Goal: Browse casually: Explore the website without a specific task or goal

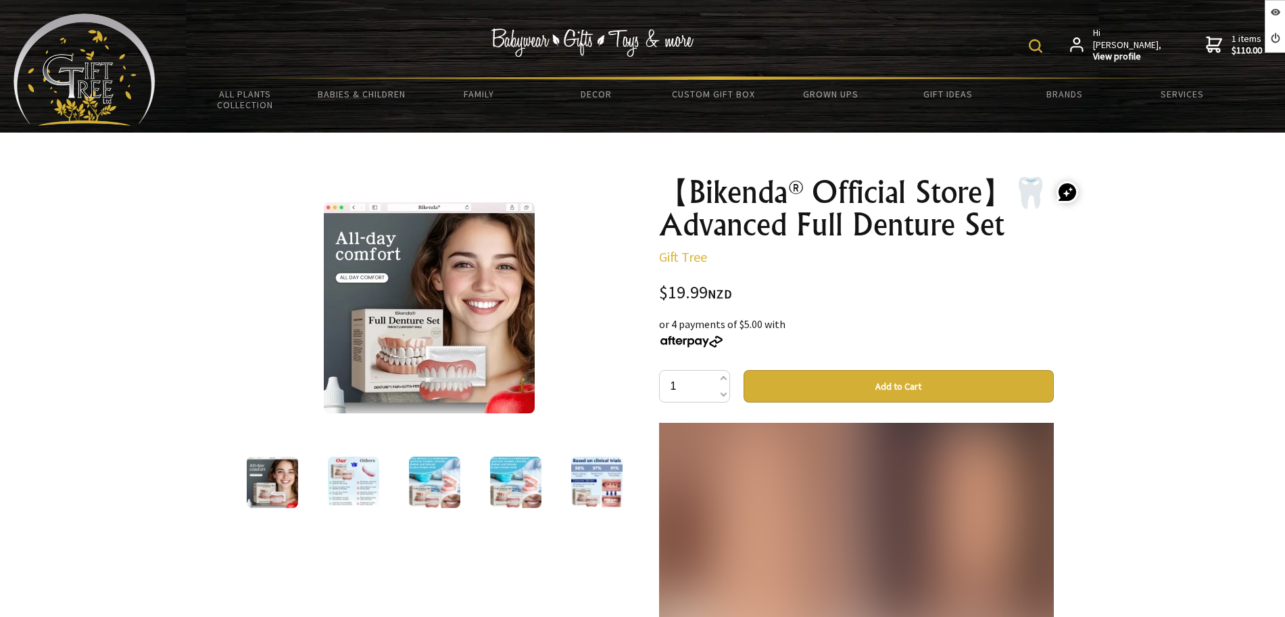
scroll to position [2620, 0]
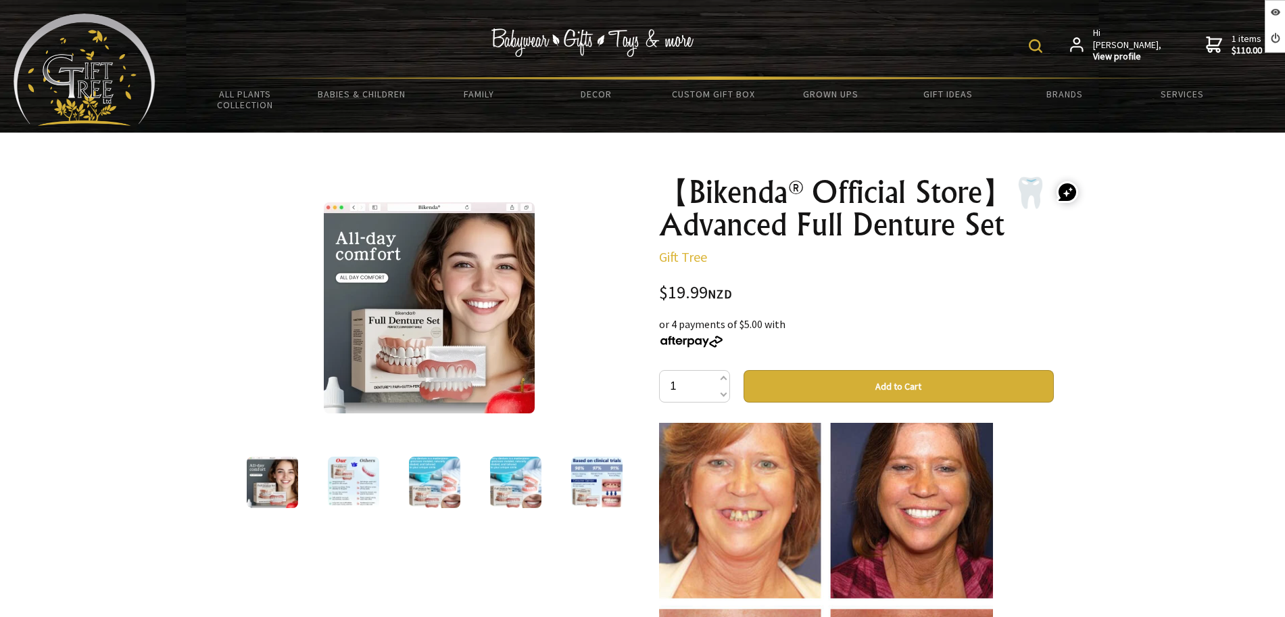
click at [356, 464] on img at bounding box center [353, 481] width 51 height 51
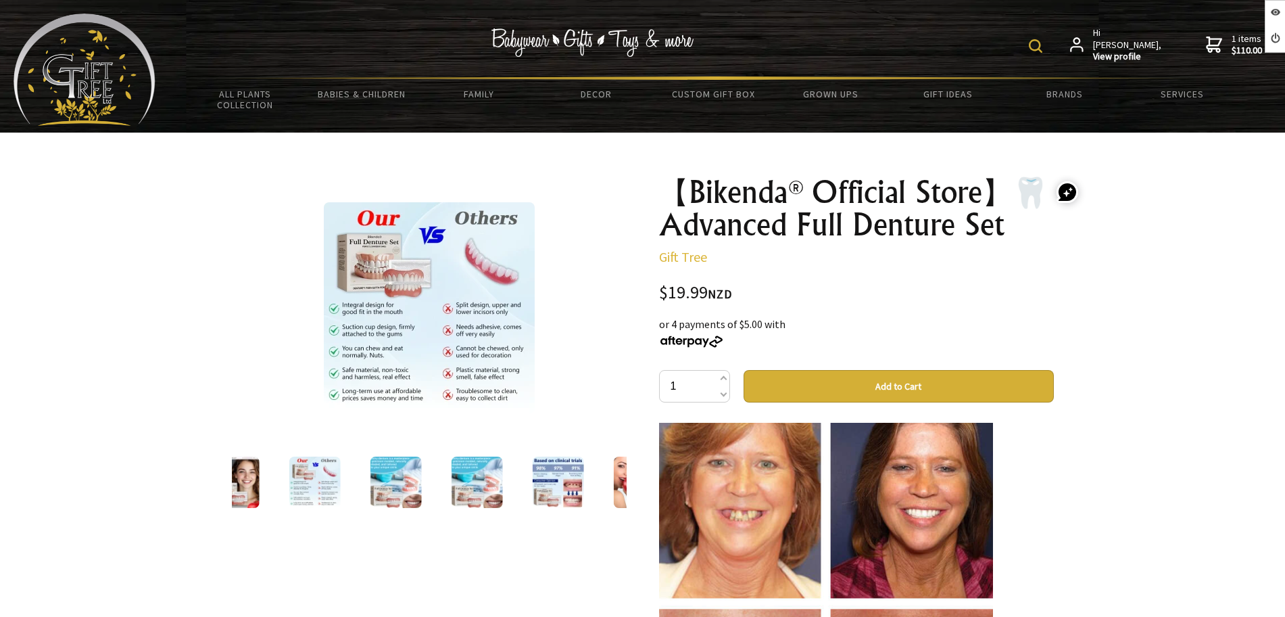
click at [414, 478] on img at bounding box center [395, 481] width 51 height 51
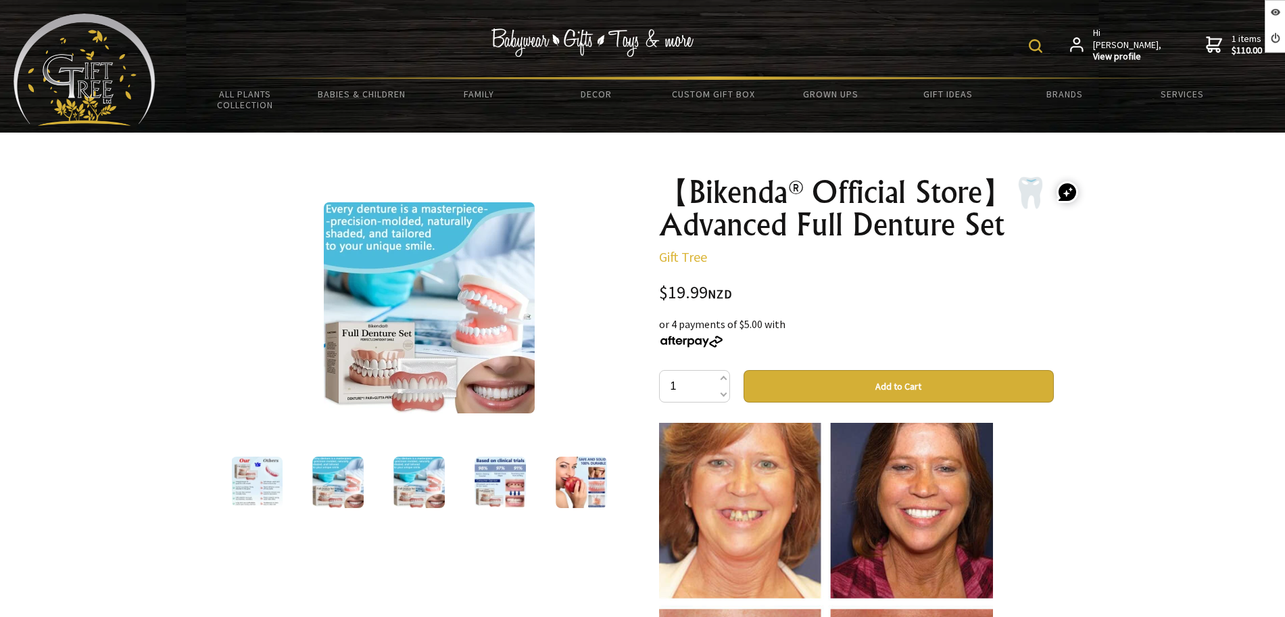
click at [456, 480] on div at bounding box center [419, 482] width 81 height 57
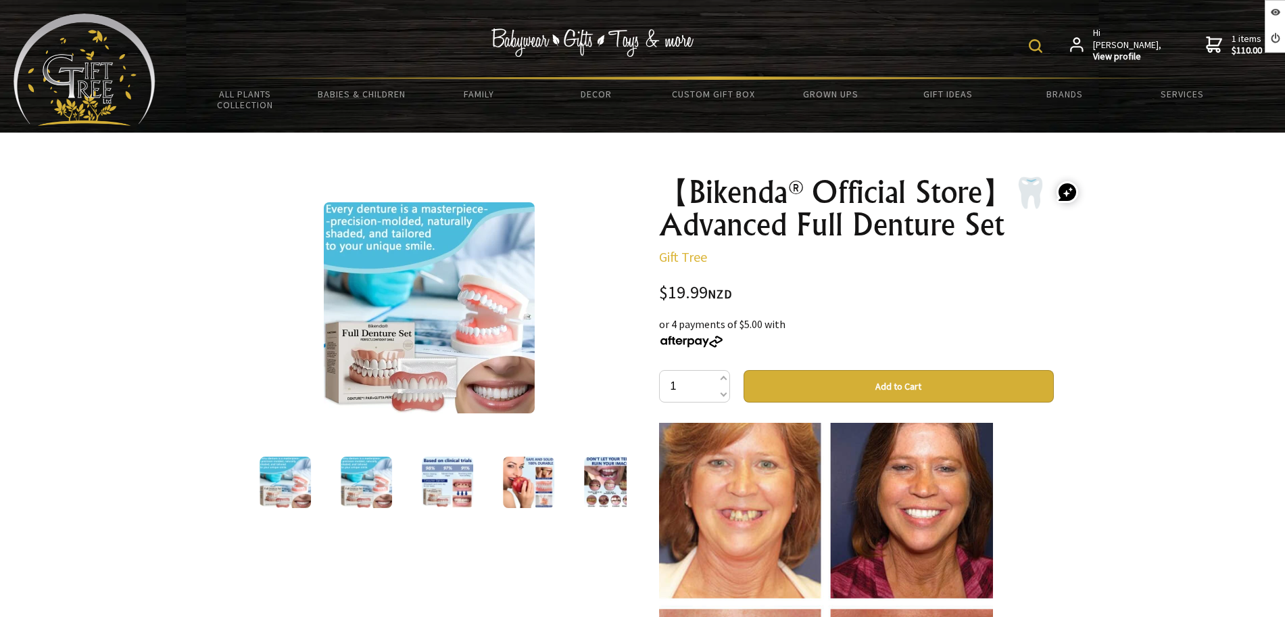
click at [481, 478] on div at bounding box center [447, 482] width 81 height 57
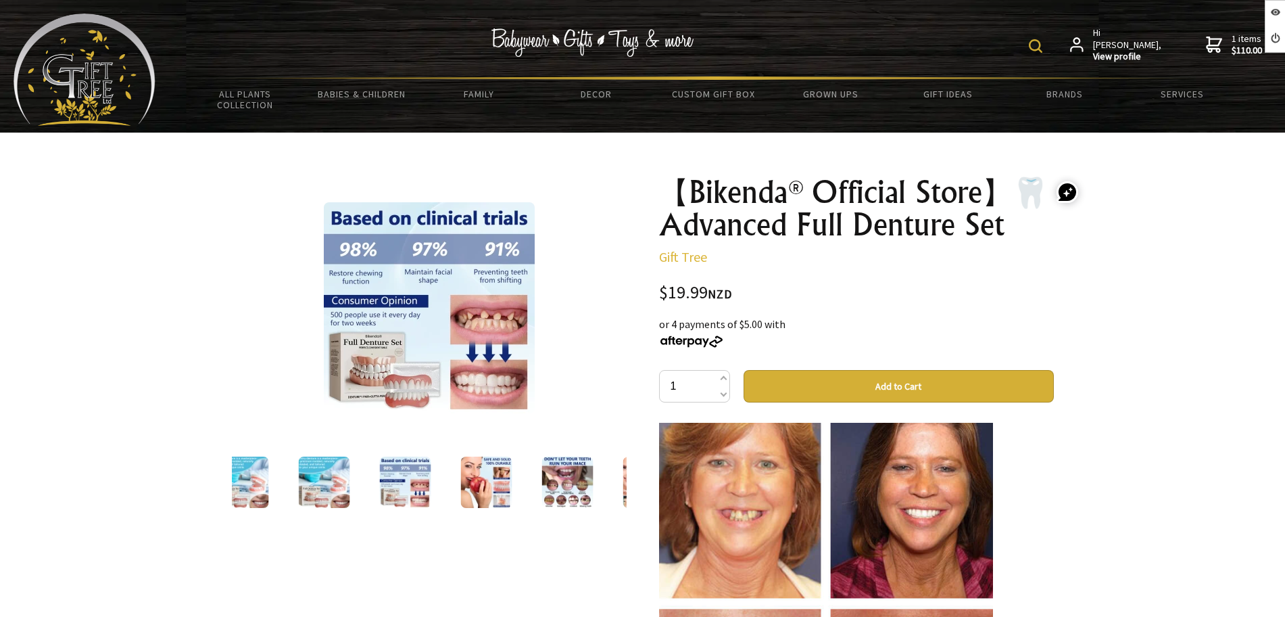
click at [527, 482] on div at bounding box center [567, 482] width 81 height 57
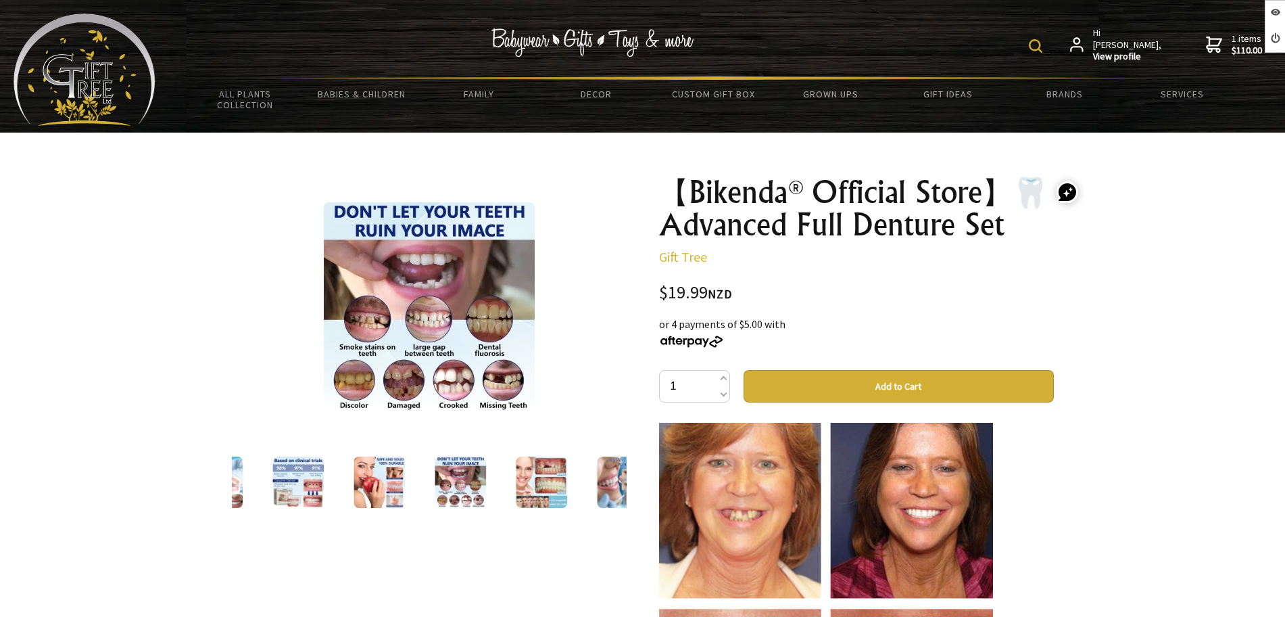
click at [361, 479] on img at bounding box center [379, 481] width 51 height 51
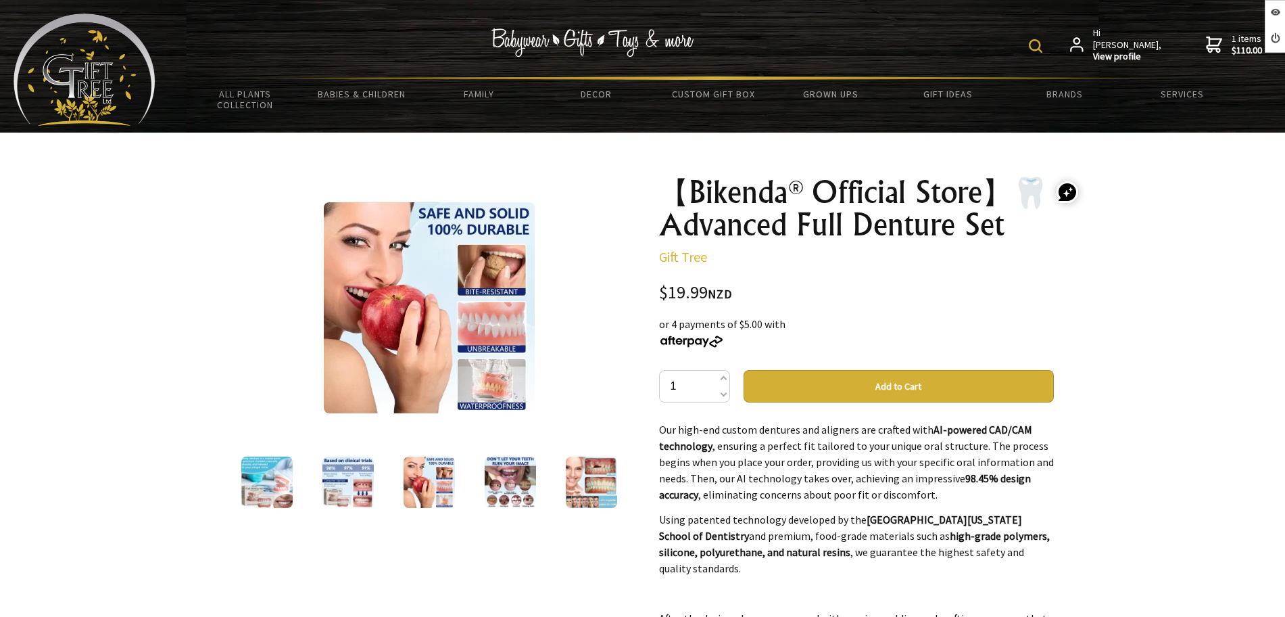
scroll to position [1521, 0]
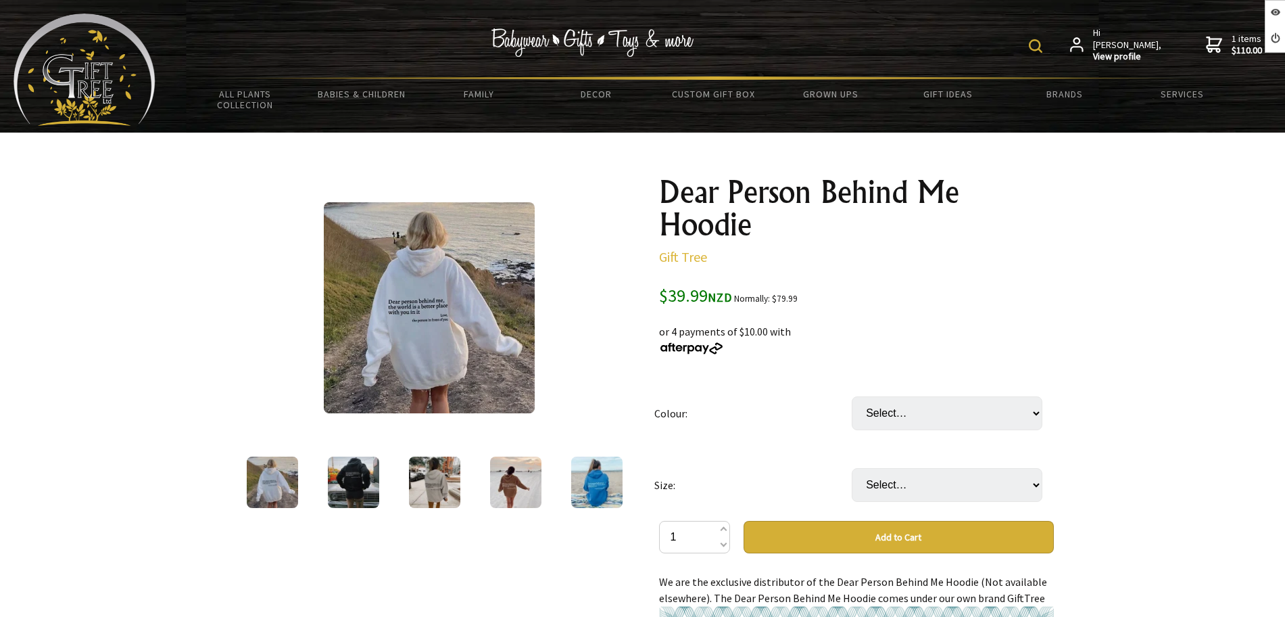
scroll to position [85, 0]
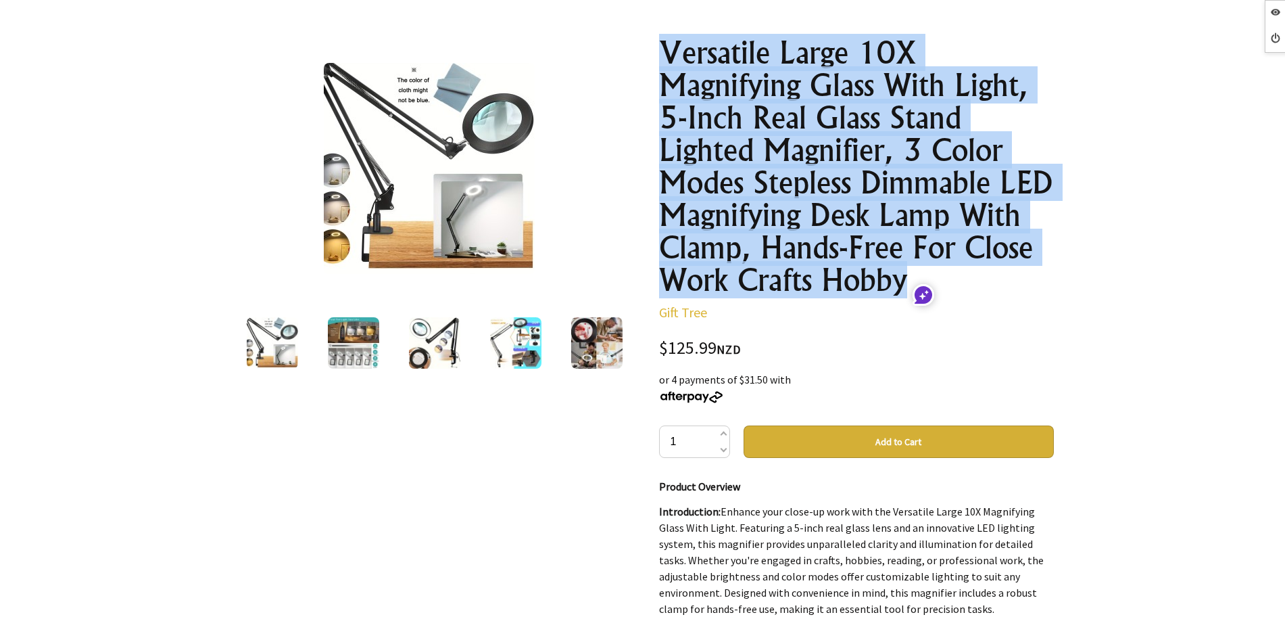
scroll to position [169, 0]
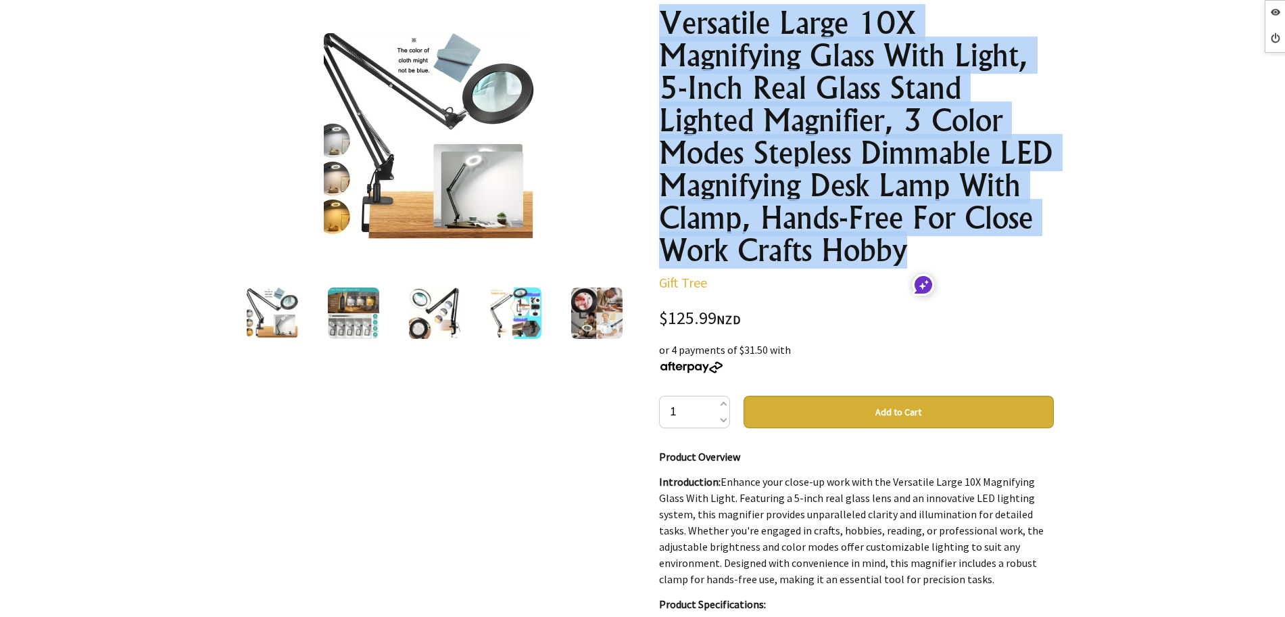
click at [451, 320] on img at bounding box center [434, 312] width 51 height 51
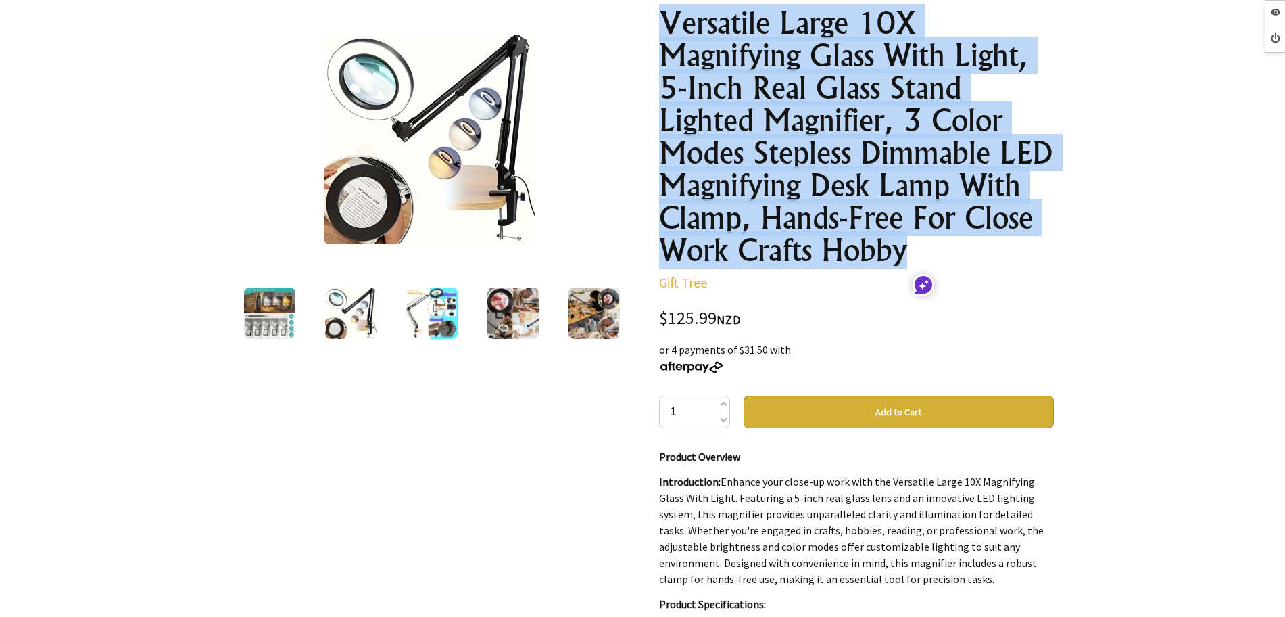
click at [458, 315] on div at bounding box center [431, 313] width 81 height 57
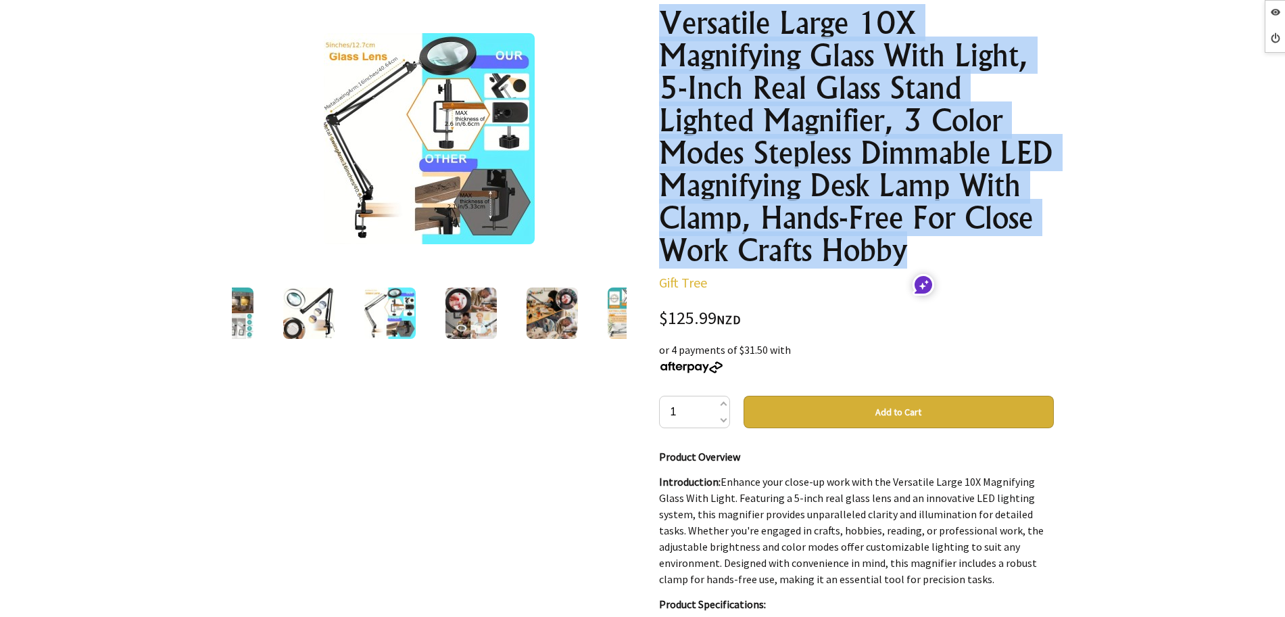
click at [445, 312] on img at bounding box center [470, 312] width 51 height 51
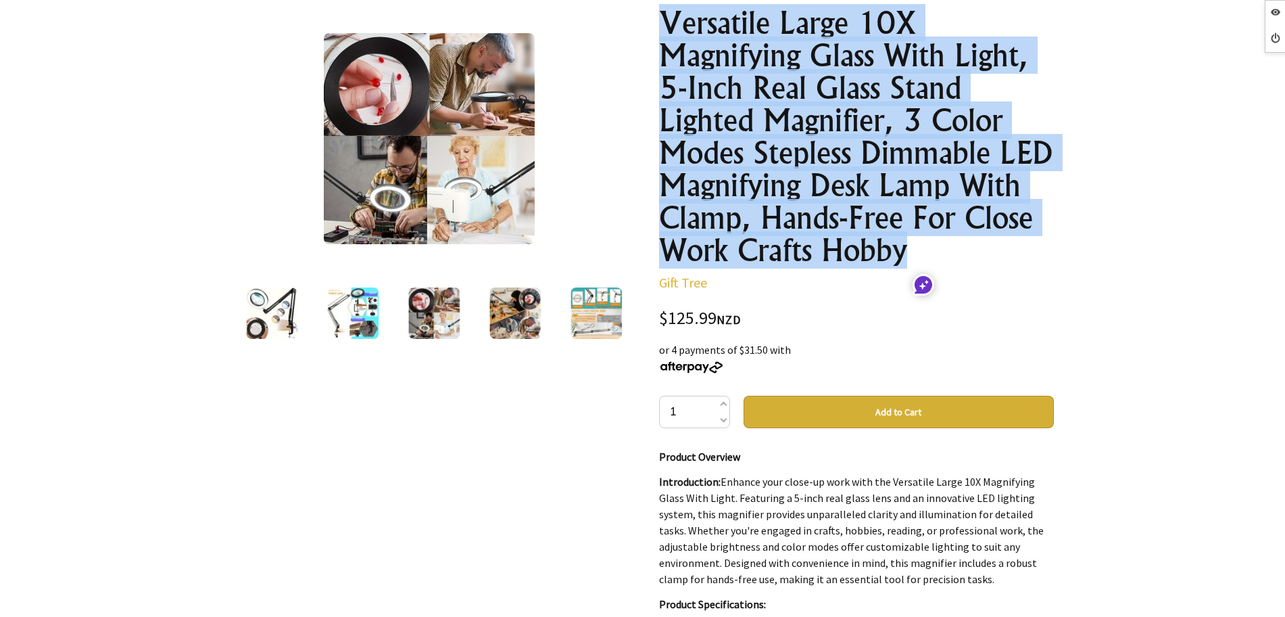
click at [490, 313] on div at bounding box center [515, 313] width 81 height 57
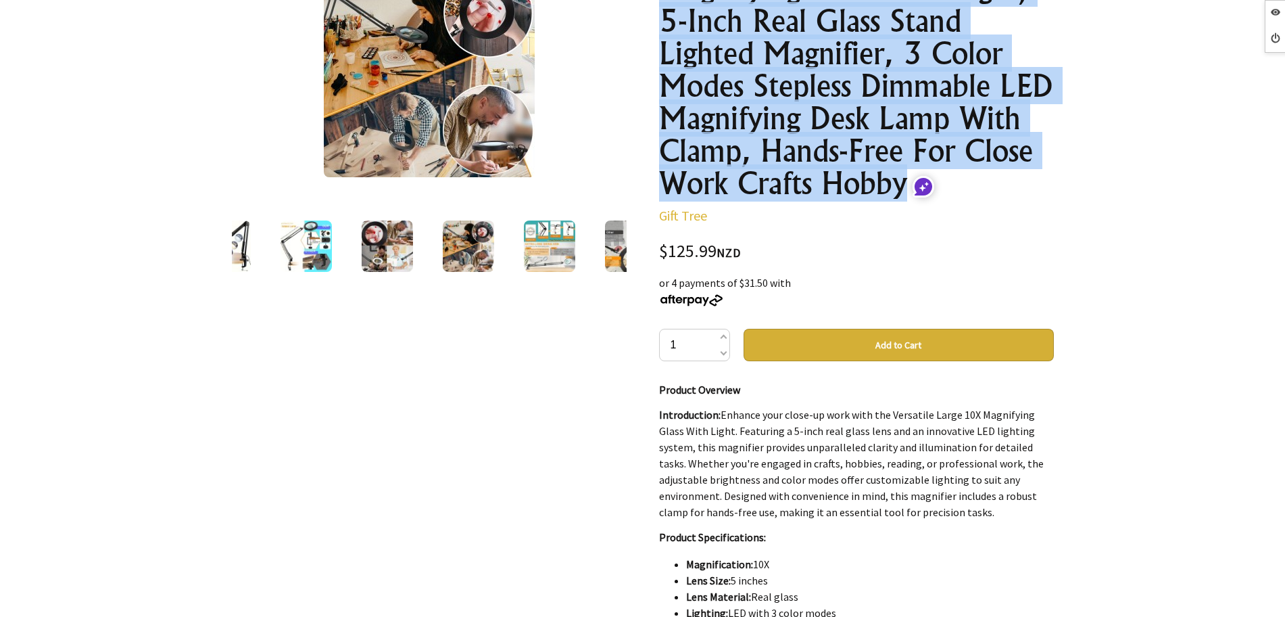
scroll to position [85, 0]
